Goal: Use online tool/utility: Utilize a website feature to perform a specific function

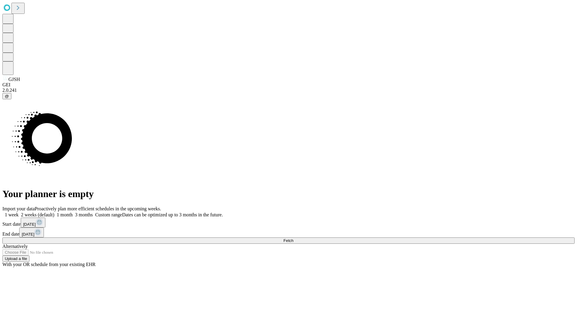
click at [293, 238] on span "Fetch" at bounding box center [288, 240] width 10 height 5
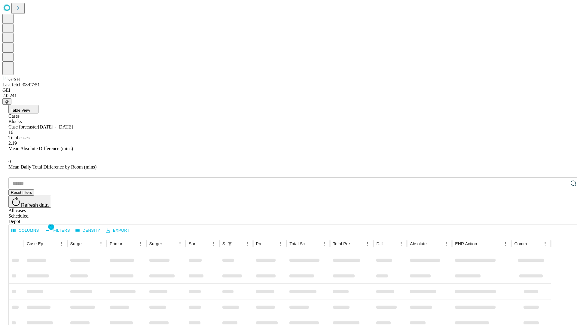
click at [30, 108] on span "Table View" at bounding box center [20, 110] width 19 height 5
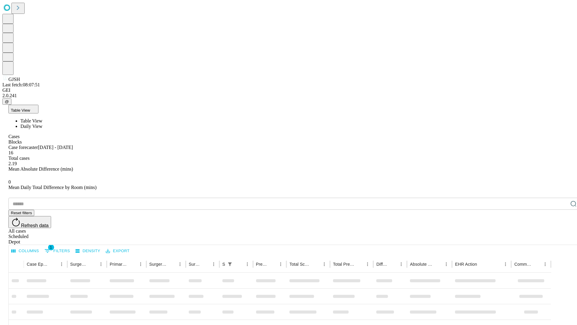
click at [42, 124] on span "Daily View" at bounding box center [31, 126] width 22 height 5
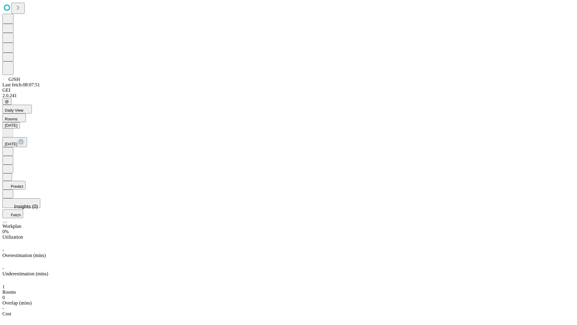
click at [26, 181] on button "Predict" at bounding box center [13, 185] width 23 height 9
